Goal: Transaction & Acquisition: Purchase product/service

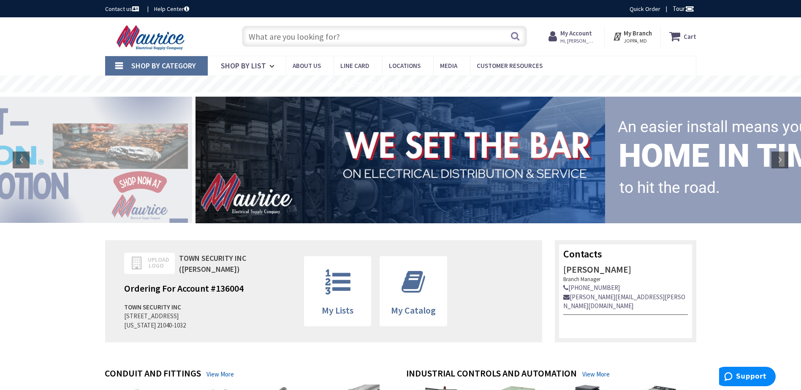
click at [283, 34] on input "text" at bounding box center [384, 36] width 285 height 21
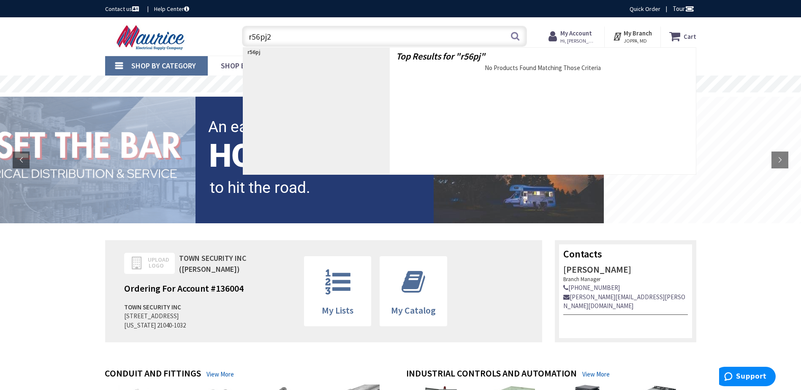
type input "r56pj23"
drag, startPoint x: 295, startPoint y: 35, endPoint x: 233, endPoint y: 37, distance: 61.7
click at [234, 37] on div "r56pj23 r56pj23 Search" at bounding box center [382, 35] width 302 height 27
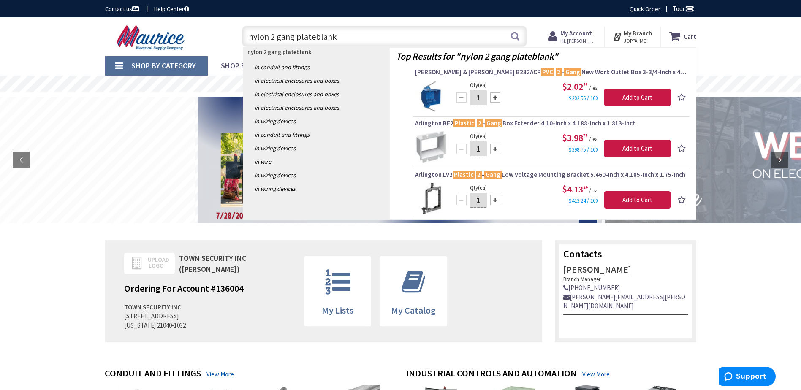
click at [276, 39] on input "nylon 2 gang plateblank" at bounding box center [384, 36] width 285 height 21
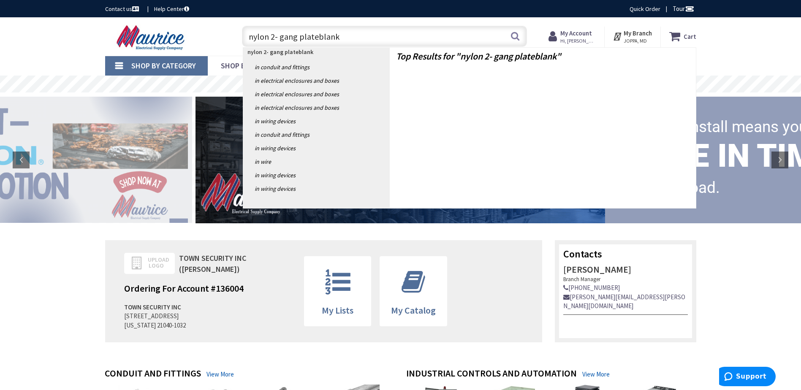
type input "nylon 2-gang plateblank"
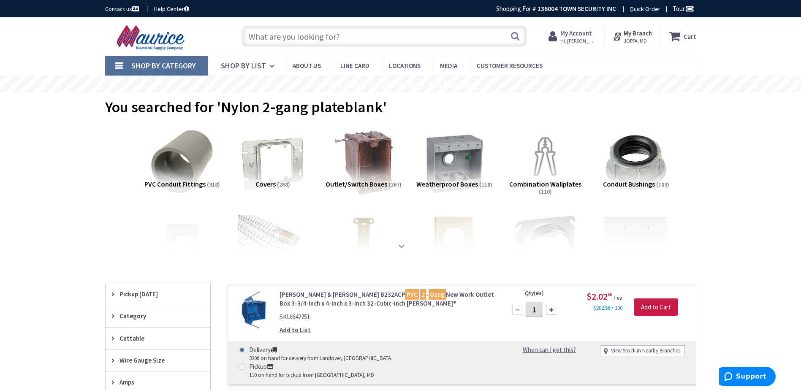
click at [634, 238] on div at bounding box center [400, 227] width 549 height 46
click at [263, 36] on input "text" at bounding box center [384, 36] width 285 height 21
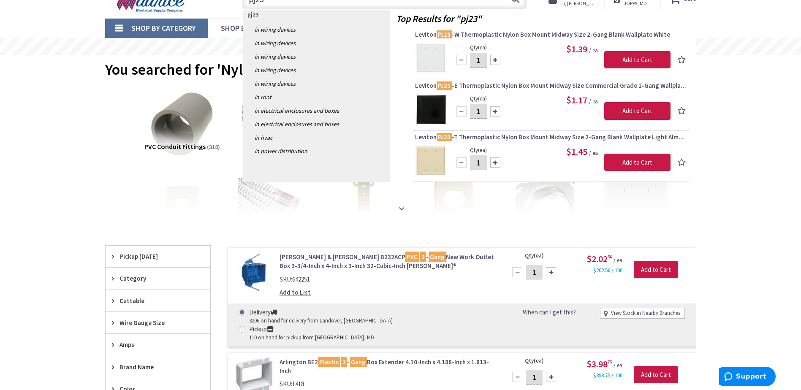
scroll to position [42, 0]
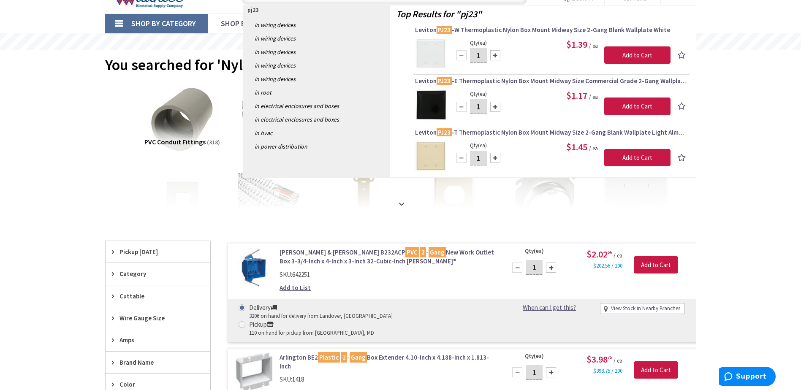
type input "pj23"
click at [436, 54] on img at bounding box center [431, 54] width 32 height 32
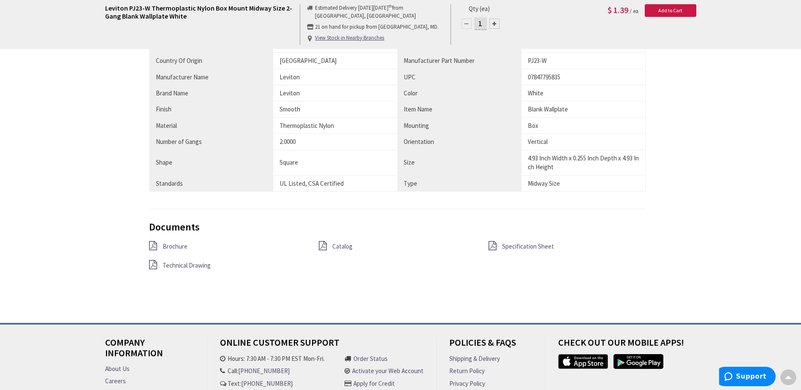
scroll to position [507, 0]
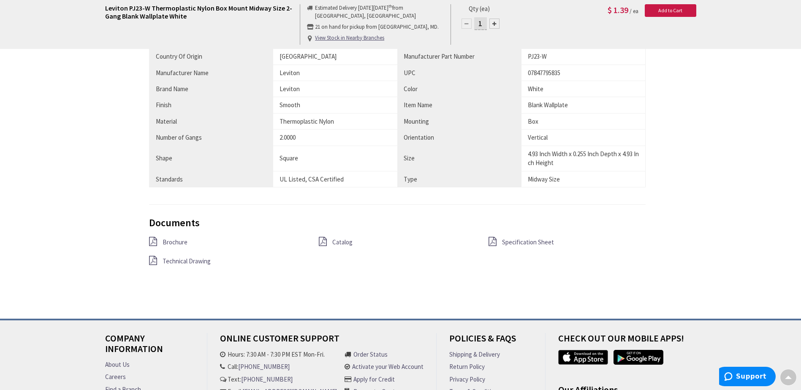
click at [180, 242] on span "Brochure" at bounding box center [175, 242] width 25 height 8
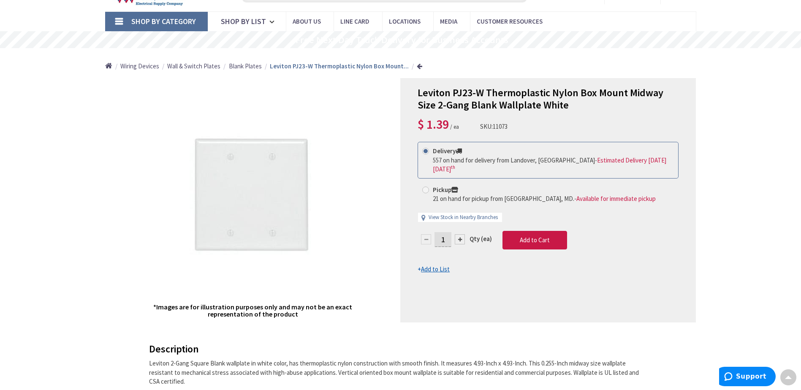
scroll to position [42, 0]
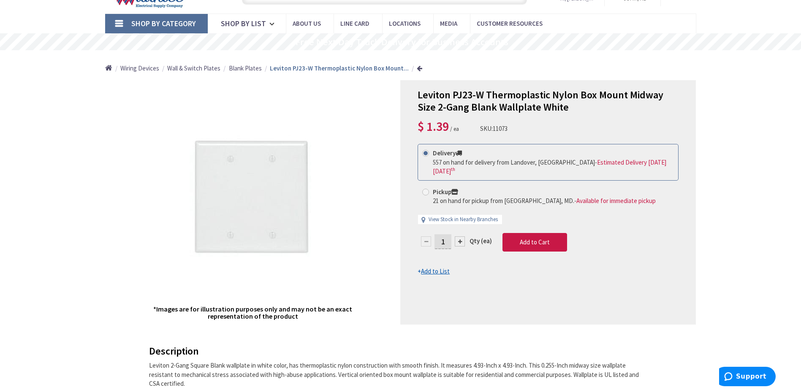
click at [470, 164] on span "557 on hand for delivery from Landover, [GEOGRAPHIC_DATA]" at bounding box center [514, 162] width 162 height 8
click at [430, 156] on input "Delivery 557 on hand for delivery from [GEOGRAPHIC_DATA], [GEOGRAPHIC_DATA] - E…" at bounding box center [426, 152] width 5 height 5
click at [460, 241] on div at bounding box center [460, 241] width 10 height 10
click at [0, 0] on div at bounding box center [0, 0] width 0 height 0
click at [460, 241] on div at bounding box center [548, 203] width 295 height 244
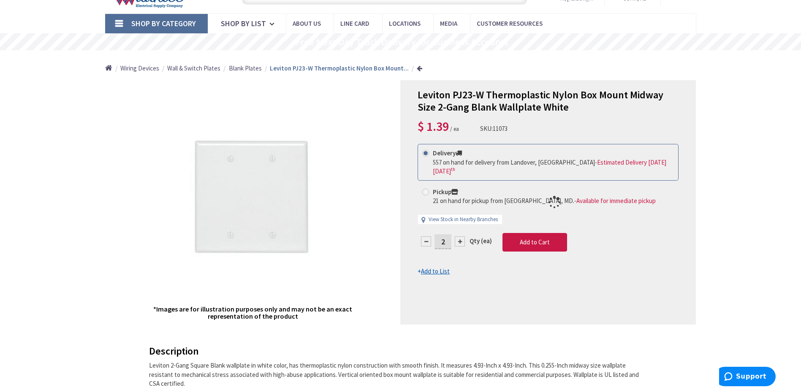
click at [460, 241] on div at bounding box center [548, 203] width 295 height 244
click at [460, 241] on div at bounding box center [460, 241] width 10 height 10
click at [460, 241] on div at bounding box center [548, 203] width 295 height 244
click at [460, 241] on form "This product is Discontinued Delivery 557 on hand for delivery from [GEOGRAPHIC…" at bounding box center [548, 210] width 261 height 132
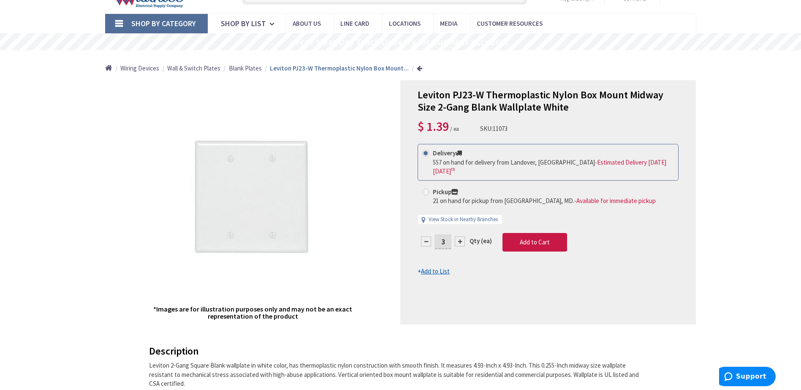
click at [460, 241] on div at bounding box center [460, 241] width 10 height 10
type input "4"
click at [460, 241] on div at bounding box center [548, 203] width 295 height 244
click at [442, 242] on input "4" at bounding box center [442, 241] width 17 height 15
click at [440, 244] on input "1" at bounding box center [442, 241] width 17 height 15
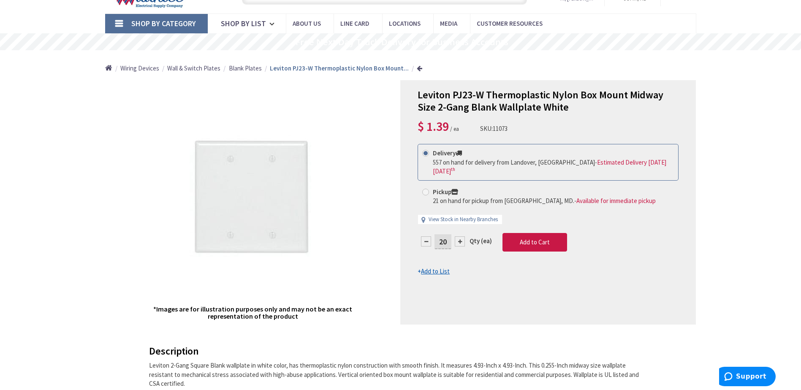
click at [440, 242] on input "20" at bounding box center [442, 241] width 17 height 15
type input "30"
click at [533, 242] on form "This product is Discontinued Delivery 557 on hand for delivery from [GEOGRAPHIC…" at bounding box center [548, 210] width 261 height 132
